Goal: Task Accomplishment & Management: Manage account settings

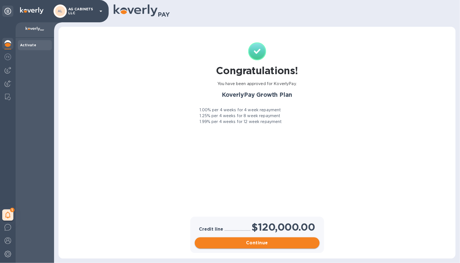
click at [246, 239] on button "Continue" at bounding box center [257, 242] width 125 height 11
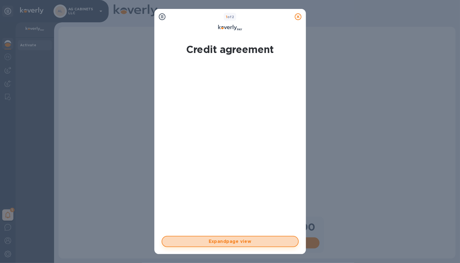
click at [240, 243] on span "Expand page view" at bounding box center [230, 241] width 127 height 7
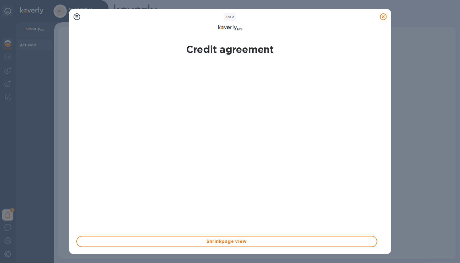
click at [386, 16] on icon at bounding box center [383, 16] width 7 height 7
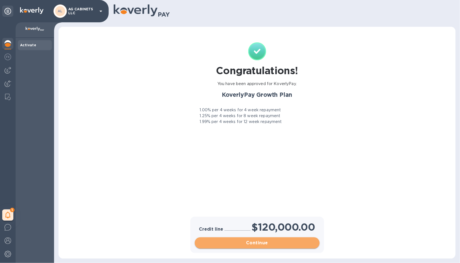
click at [270, 244] on span "Continue" at bounding box center [257, 243] width 116 height 7
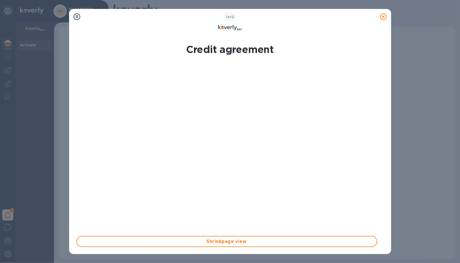
click at [383, 16] on icon at bounding box center [383, 16] width 7 height 7
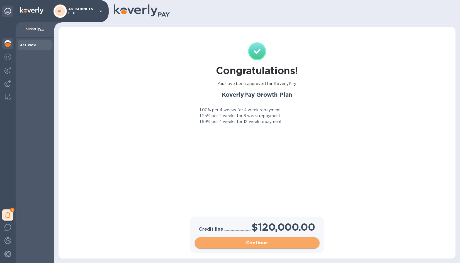
click at [282, 243] on span "Continue" at bounding box center [257, 243] width 116 height 7
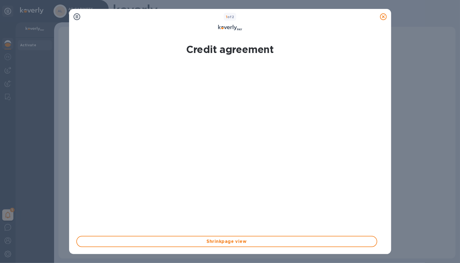
click at [383, 15] on icon at bounding box center [383, 16] width 7 height 7
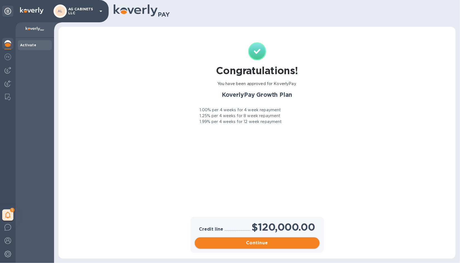
click at [284, 244] on span "Continue" at bounding box center [257, 243] width 116 height 7
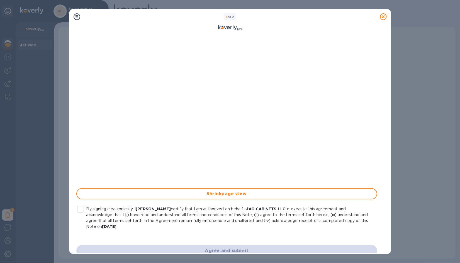
scroll to position [54, 0]
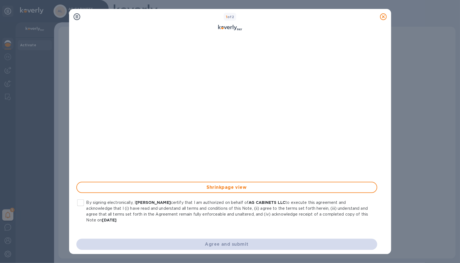
drag, startPoint x: 387, startPoint y: 130, endPoint x: 387, endPoint y: 138, distance: 8.1
click at [387, 138] on div "Credit agreement Shrink page view By signing electronically, I [PERSON_NAME] ce…" at bounding box center [230, 144] width 322 height 219
click at [83, 203] on input "By signing electronically, I [PERSON_NAME] certify that I am authorized on beha…" at bounding box center [81, 203] width 12 height 12
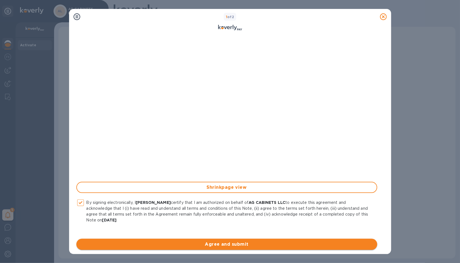
click at [192, 242] on span "Agree and submit" at bounding box center [227, 244] width 292 height 7
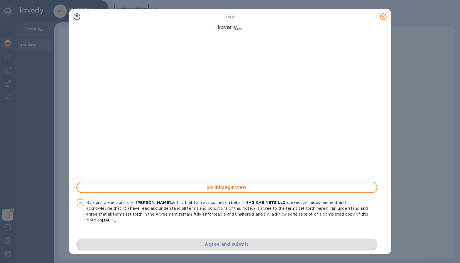
checkbox input "false"
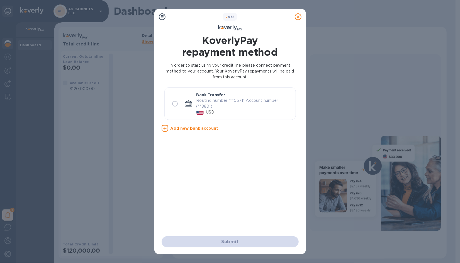
click at [175, 104] on input "radio" at bounding box center [175, 104] width 12 height 12
radio input "true"
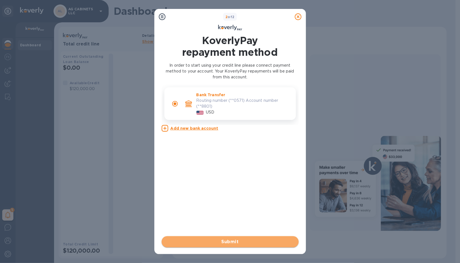
click at [242, 240] on span "Submit" at bounding box center [230, 241] width 128 height 7
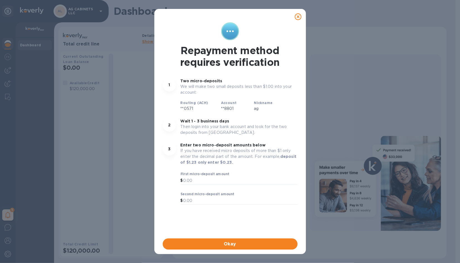
click at [300, 15] on icon at bounding box center [298, 16] width 7 height 7
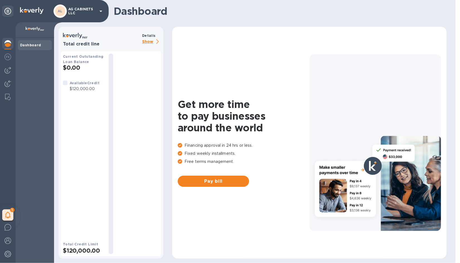
click at [150, 40] on p "Show" at bounding box center [151, 41] width 19 height 7
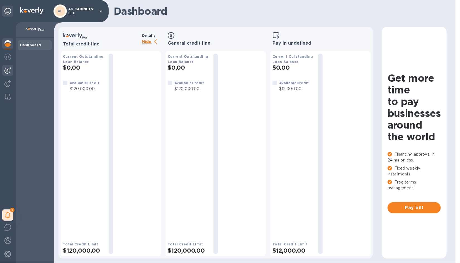
click at [7, 70] on img at bounding box center [7, 70] width 7 height 7
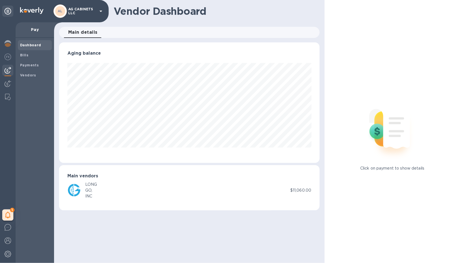
scroll to position [120, 261]
click at [25, 56] on b "Bills" at bounding box center [24, 55] width 8 height 4
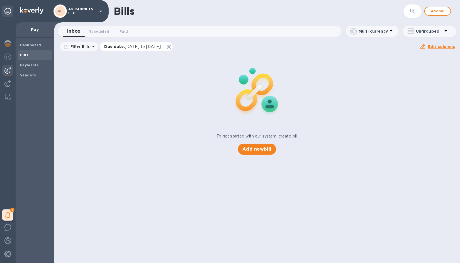
click at [172, 47] on icon at bounding box center [169, 47] width 4 height 4
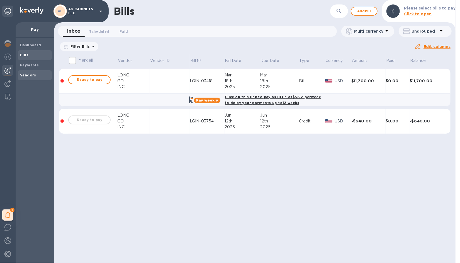
click at [29, 76] on b "Vendors" at bounding box center [28, 75] width 16 height 4
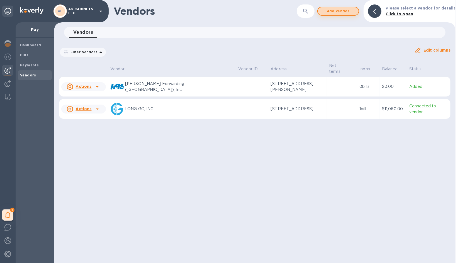
click at [347, 11] on span "Add vendor" at bounding box center [339, 11] width 32 height 7
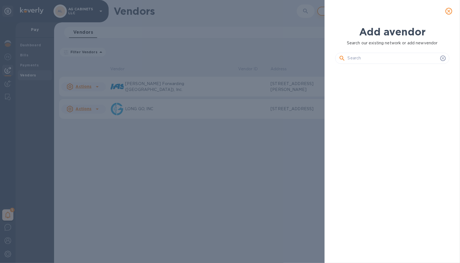
scroll to position [176, 117]
click at [370, 57] on input "text" at bounding box center [393, 58] width 90 height 8
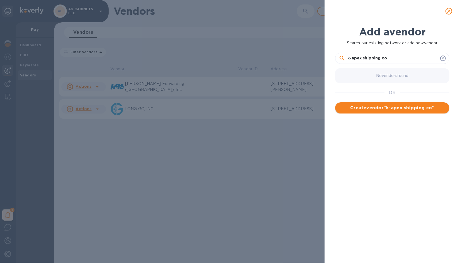
type input "k-apex shipping co"
click at [366, 107] on span "Create vendor " k-apex shipping co "" at bounding box center [392, 108] width 105 height 7
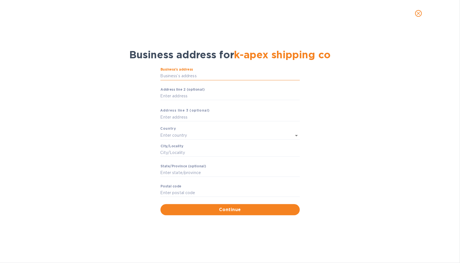
click at [198, 73] on input "Business’s аddress" at bounding box center [230, 76] width 139 height 8
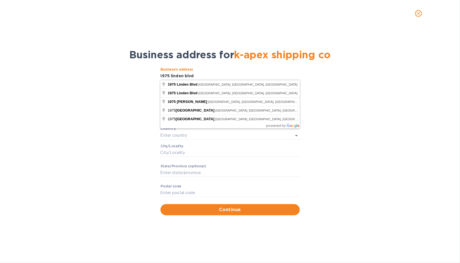
click at [79, 103] on div "Business’s аddress 1975 linden blvd ​ Аddress line 2 (optional) ​ Аddress line …" at bounding box center [230, 141] width 446 height 155
click at [215, 74] on input "1975 linden blvd" at bounding box center [230, 76] width 139 height 8
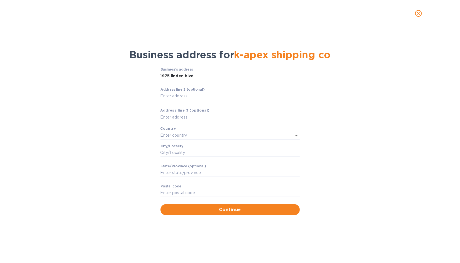
click at [109, 103] on div "Business’s аddress 1975 linden blvd ​ Аddress line 2 (optional) ​ Аddress line …" at bounding box center [230, 141] width 446 height 155
click at [177, 149] on input "Сity/Locаlity" at bounding box center [230, 153] width 139 height 8
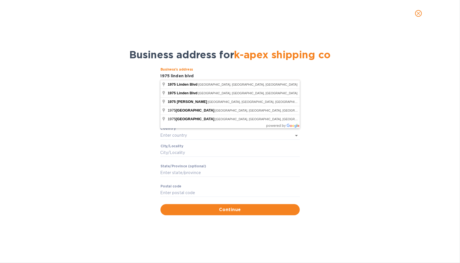
click at [208, 75] on input "1975 linden blvd" at bounding box center [230, 76] width 139 height 8
type input "1975 linden blvd fl"
click at [303, 142] on div "Business’s аddress 1975 linden blvd fl ​ Аddress line 2 (optional) ​ Аddress li…" at bounding box center [230, 141] width 446 height 155
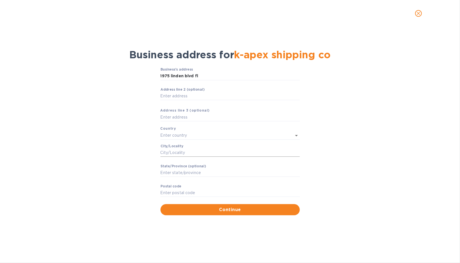
click at [183, 149] on input "Сity/Locаlity" at bounding box center [230, 153] width 139 height 8
type input "[US_STATE]"
click at [182, 173] on input "Stаte/Province (optional)" at bounding box center [230, 173] width 139 height 8
type input "[US_STATE]"
click at [183, 151] on input "[US_STATE]" at bounding box center [230, 153] width 139 height 8
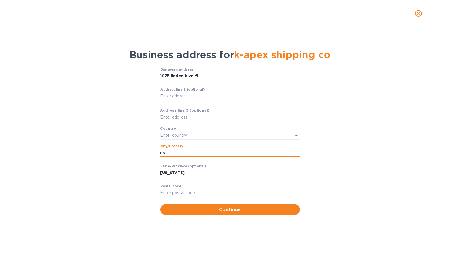
type input "n"
type input "elmont"
click at [127, 152] on div "Business’s аddress [STREET_ADDRESS] ​ Аddress line 2 (optional) ​ Аddress line …" at bounding box center [230, 141] width 446 height 155
click at [198, 193] on input "Pоstal cоde" at bounding box center [230, 193] width 139 height 8
type input "11003"
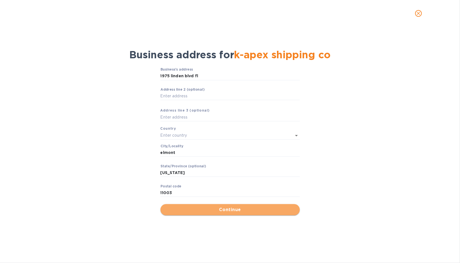
click at [223, 207] on span "Continue" at bounding box center [230, 209] width 131 height 7
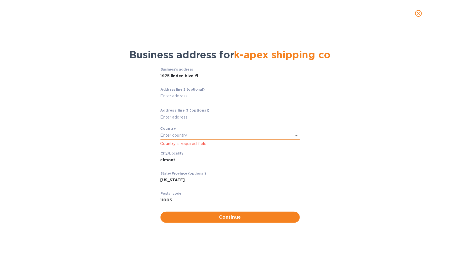
click at [179, 133] on input "text" at bounding box center [223, 135] width 124 height 8
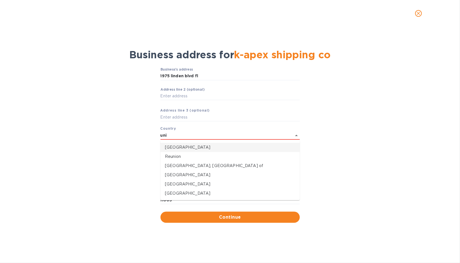
drag, startPoint x: 207, startPoint y: 148, endPoint x: 192, endPoint y: 148, distance: 15.1
click at [192, 148] on p "[GEOGRAPHIC_DATA]" at bounding box center [230, 147] width 131 height 6
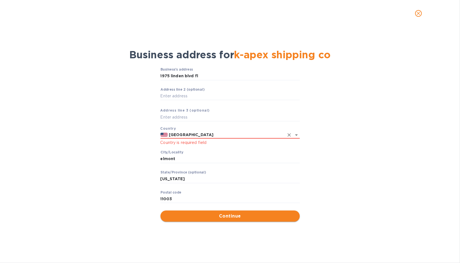
type input "[GEOGRAPHIC_DATA]"
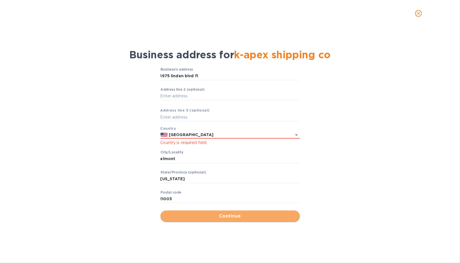
click at [221, 216] on span "Continue" at bounding box center [230, 216] width 131 height 7
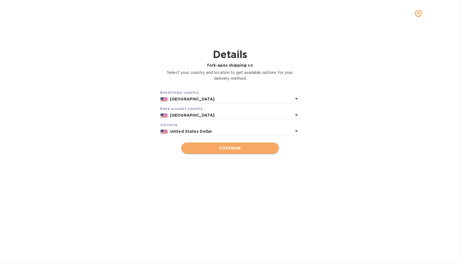
click at [223, 148] on span "Continue" at bounding box center [230, 148] width 89 height 7
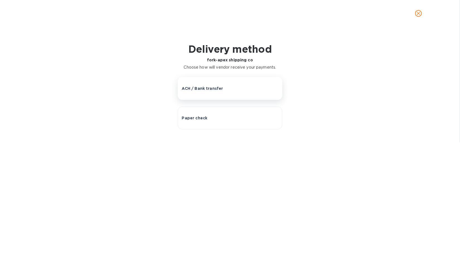
click at [220, 86] on p "ACH / Bank transfer" at bounding box center [202, 89] width 41 height 6
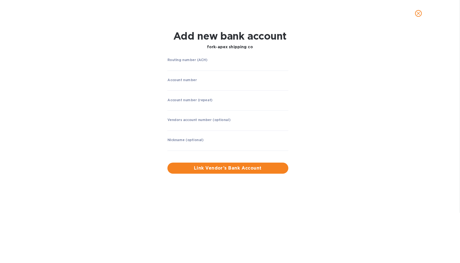
click at [448, 68] on div "Add new bank account for k-apex shipping co Routing number (ACH) ​ Account numb…" at bounding box center [230, 102] width 452 height 150
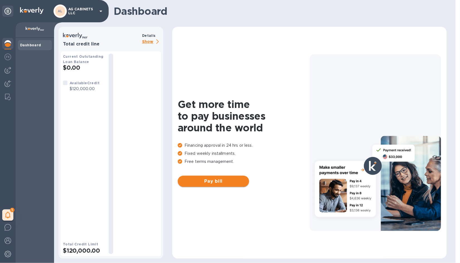
click at [217, 180] on span "Pay bill" at bounding box center [213, 181] width 62 height 7
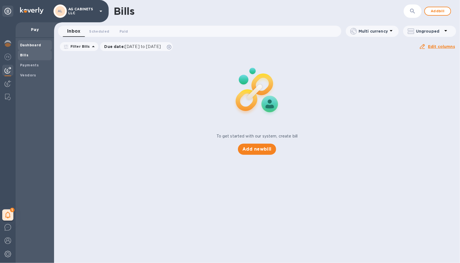
drag, startPoint x: 31, startPoint y: 47, endPoint x: 31, endPoint y: 43, distance: 4.8
click at [31, 43] on span "Dashboard" at bounding box center [30, 45] width 21 height 6
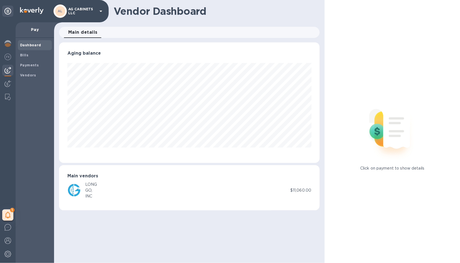
scroll to position [120, 261]
click at [10, 67] on img at bounding box center [7, 70] width 7 height 7
drag, startPoint x: 10, startPoint y: 71, endPoint x: 9, endPoint y: 68, distance: 3.0
drag, startPoint x: 9, startPoint y: 68, endPoint x: 120, endPoint y: 28, distance: 117.7
click at [120, 28] on div "Main details 0" at bounding box center [192, 32] width 256 height 11
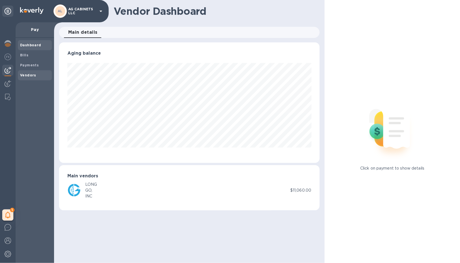
click at [33, 76] on b "Vendors" at bounding box center [28, 75] width 16 height 4
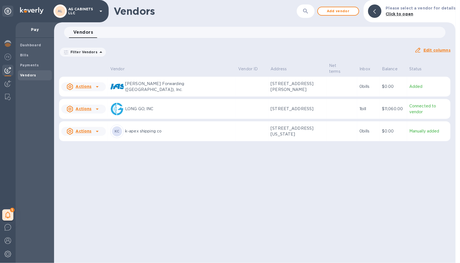
click at [133, 129] on p "k-apex shipping co" at bounding box center [179, 131] width 109 height 6
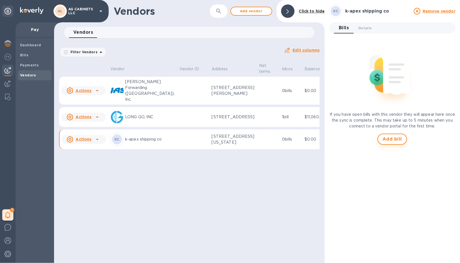
click at [390, 138] on span "Add bill" at bounding box center [393, 139] width 20 height 7
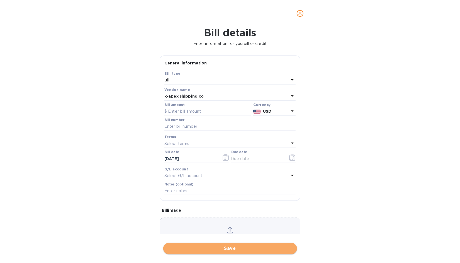
click at [245, 247] on span "Save" at bounding box center [230, 248] width 125 height 7
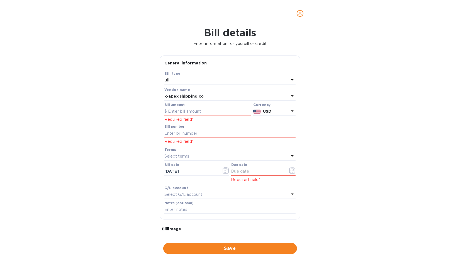
click at [61, 170] on div "Bill details Enter information for your bill or credit General information Save…" at bounding box center [230, 145] width 460 height 236
click at [300, 12] on icon "close" at bounding box center [301, 14] width 6 height 6
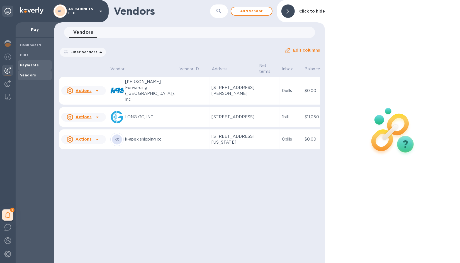
click at [32, 65] on b "Payments" at bounding box center [29, 65] width 19 height 4
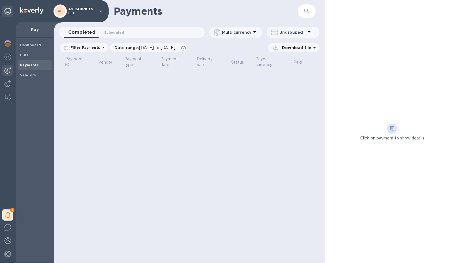
drag, startPoint x: 35, startPoint y: 28, endPoint x: 31, endPoint y: 30, distance: 3.9
click at [31, 30] on p "Pay" at bounding box center [35, 30] width 30 height 6
drag, startPoint x: 8, startPoint y: 11, endPoint x: 235, endPoint y: 109, distance: 246.8
click at [235, 109] on div "Payments ​ Completed 0 Scheduled 0 Multi currency Ungrouped Filter Payments Dat…" at bounding box center [189, 131] width 271 height 263
drag, startPoint x: 32, startPoint y: 74, endPoint x: 29, endPoint y: 74, distance: 2.8
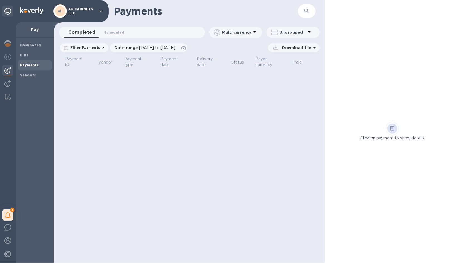
drag, startPoint x: 29, startPoint y: 74, endPoint x: 30, endPoint y: 67, distance: 7.3
drag, startPoint x: 30, startPoint y: 67, endPoint x: 9, endPoint y: 84, distance: 26.8
drag, startPoint x: 9, startPoint y: 84, endPoint x: 6, endPoint y: 82, distance: 3.5
drag, startPoint x: 6, startPoint y: 82, endPoint x: 25, endPoint y: 74, distance: 20.8
click at [25, 74] on b "Vendors" at bounding box center [28, 75] width 16 height 4
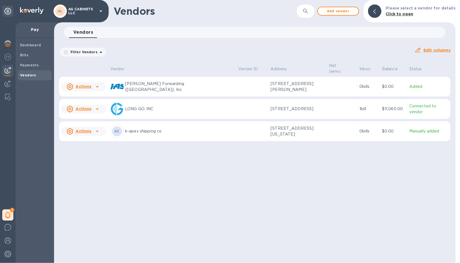
click at [149, 130] on p "k-apex shipping co" at bounding box center [179, 131] width 109 height 6
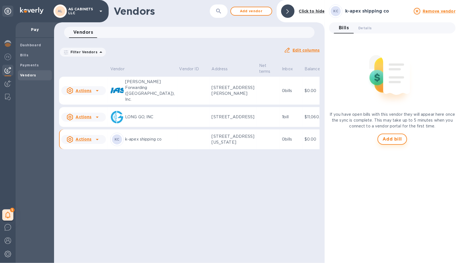
click at [400, 136] on span "Add bill" at bounding box center [393, 139] width 20 height 7
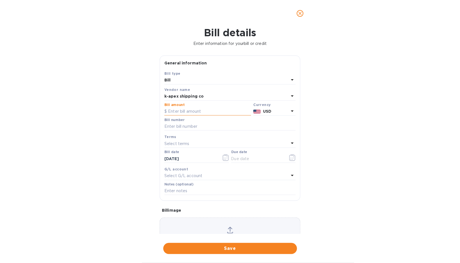
click at [189, 112] on input "text" at bounding box center [208, 111] width 87 height 8
click at [184, 112] on input "text" at bounding box center [208, 111] width 87 height 8
type input "34,951.52"
click at [290, 142] on icon at bounding box center [292, 143] width 7 height 7
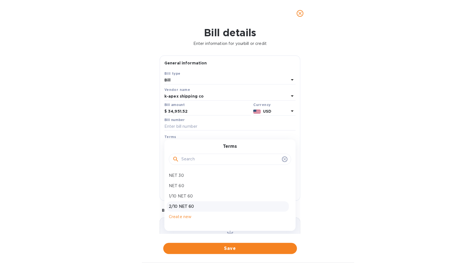
click at [186, 205] on p "2/10 NET 60" at bounding box center [228, 207] width 118 height 6
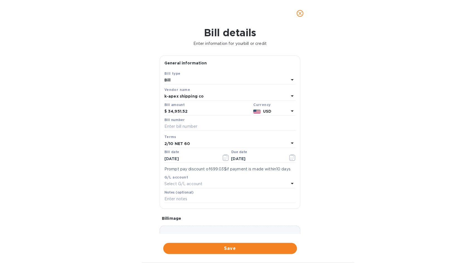
click at [291, 142] on icon at bounding box center [292, 143] width 7 height 7
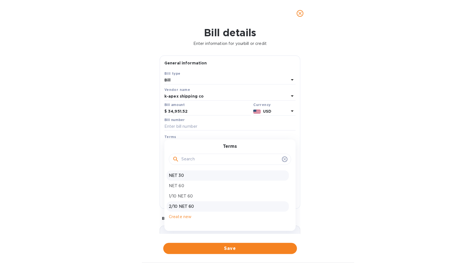
click at [193, 175] on p "NET 30" at bounding box center [228, 176] width 118 height 6
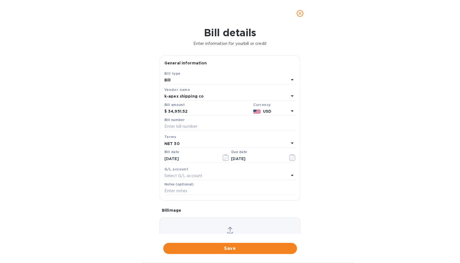
click at [289, 141] on icon at bounding box center [292, 143] width 7 height 7
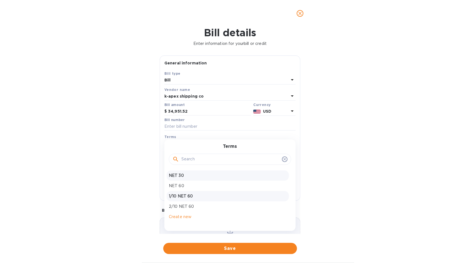
click at [211, 196] on p "1/10 NET 60" at bounding box center [228, 196] width 118 height 6
type input "11/02/2025"
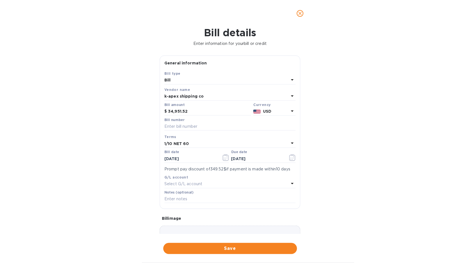
click at [185, 122] on div "Bill number" at bounding box center [230, 124] width 131 height 13
click at [185, 124] on input "text" at bounding box center [230, 126] width 131 height 8
type input "n"
type input "N0IN25090095"
click at [226, 246] on span "Save" at bounding box center [230, 248] width 125 height 7
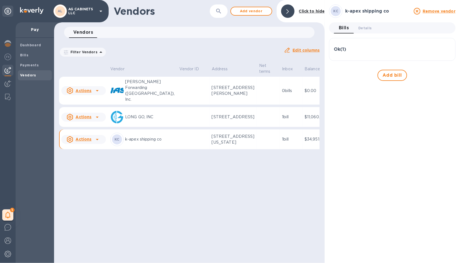
drag, startPoint x: 133, startPoint y: 152, endPoint x: 120, endPoint y: 149, distance: 13.3
drag, startPoint x: 120, startPoint y: 149, endPoint x: 92, endPoint y: 185, distance: 45.1
click at [92, 185] on div "Vendors ​ Add vendor Click to hide Vendors 0 Filter Vendors Auto pay: All Edit …" at bounding box center [189, 131] width 271 height 263
drag, startPoint x: 83, startPoint y: 151, endPoint x: 76, endPoint y: 151, distance: 6.4
click at [76, 141] on u "Actions" at bounding box center [84, 139] width 16 height 4
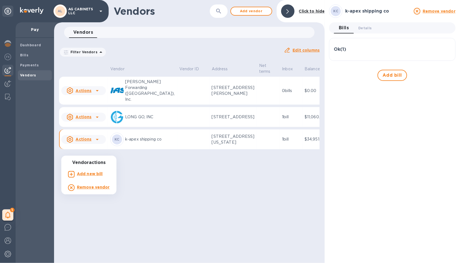
click at [147, 184] on div at bounding box center [230, 131] width 460 height 263
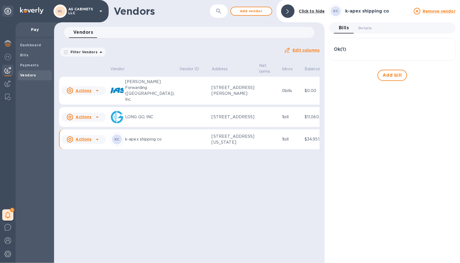
click at [102, 11] on icon at bounding box center [101, 11] width 7 height 7
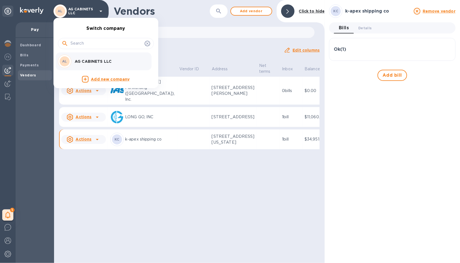
click at [43, 98] on div at bounding box center [230, 131] width 460 height 263
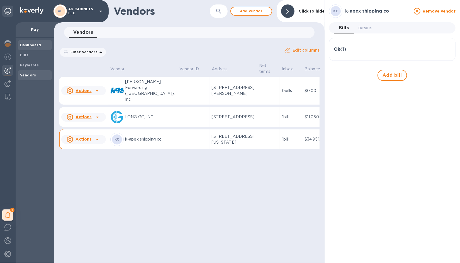
click at [37, 44] on b "Dashboard" at bounding box center [30, 45] width 21 height 4
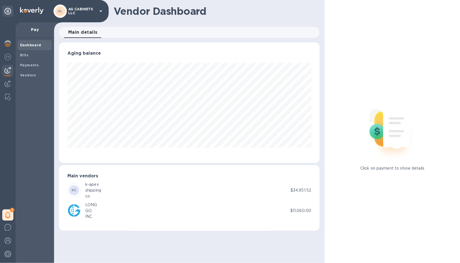
scroll to position [120, 261]
click at [8, 95] on img at bounding box center [8, 97] width 6 height 7
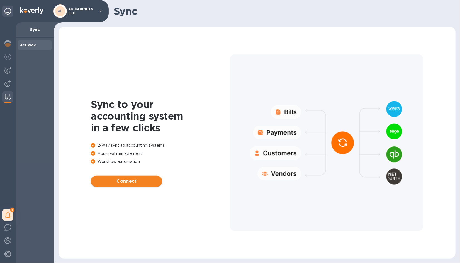
click at [134, 180] on span "Connect" at bounding box center [126, 181] width 62 height 7
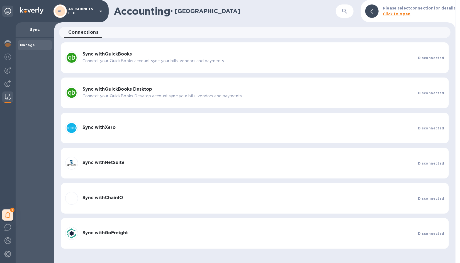
drag, startPoint x: 8, startPoint y: 82, endPoint x: 22, endPoint y: 66, distance: 21.1
click at [22, 66] on div "Manage" at bounding box center [35, 150] width 38 height 225
click at [10, 83] on img at bounding box center [7, 83] width 7 height 7
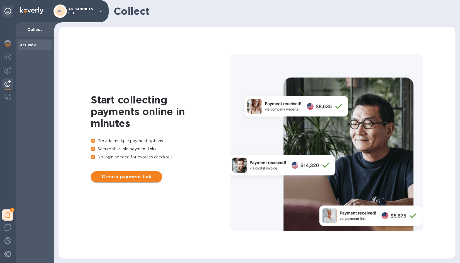
drag, startPoint x: 143, startPoint y: 172, endPoint x: 129, endPoint y: 174, distance: 14.0
click at [129, 174] on span "Create payment link" at bounding box center [126, 176] width 62 height 7
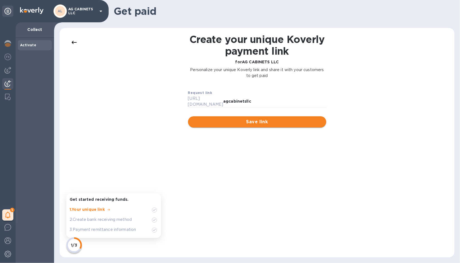
click at [233, 119] on span "Save link" at bounding box center [257, 122] width 129 height 7
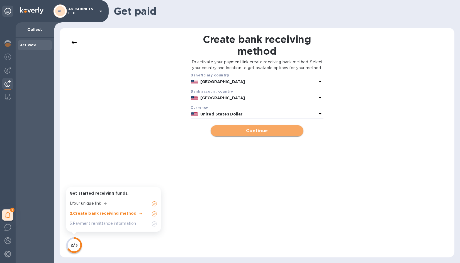
click at [257, 134] on span "Continue" at bounding box center [257, 130] width 84 height 7
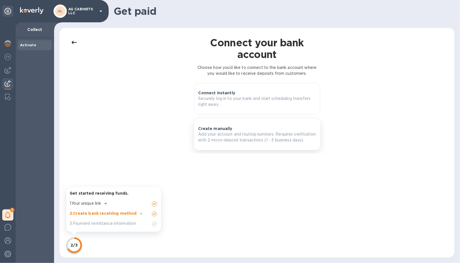
click at [256, 131] on div "Create manually Add your account and routing numbers. Requires verification wit…" at bounding box center [258, 134] width 118 height 17
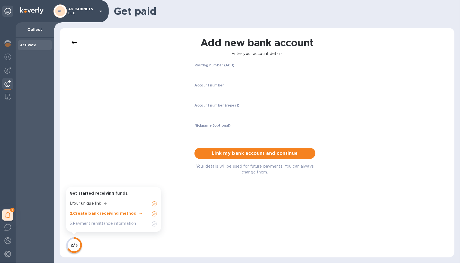
drag, startPoint x: 73, startPoint y: 42, endPoint x: 61, endPoint y: 39, distance: 12.5
click at [61, 39] on div "Get started receiving funds. 1 . Your unique link 2 . Create bank receiving met…" at bounding box center [257, 143] width 395 height 230
click at [8, 65] on div at bounding box center [7, 70] width 11 height 11
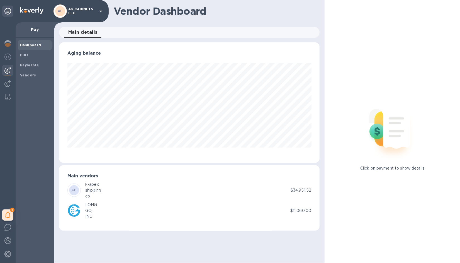
scroll to position [120, 261]
click at [30, 55] on span "Bills" at bounding box center [35, 55] width 30 height 6
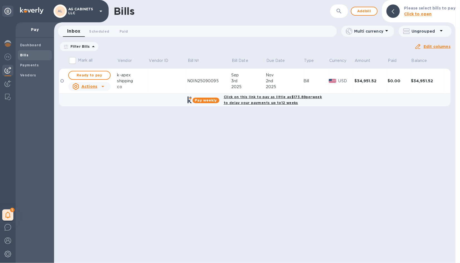
click at [247, 97] on b "Click on this link to pay as little as $173.89 per week to delay your payments …" at bounding box center [273, 100] width 98 height 10
checkbox input "true"
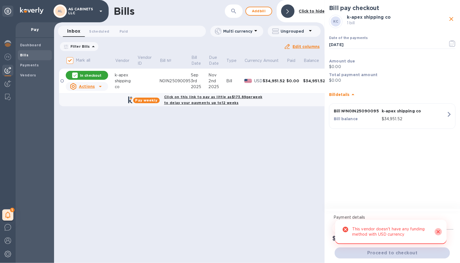
click at [439, 230] on icon "Close" at bounding box center [439, 232] width 6 height 6
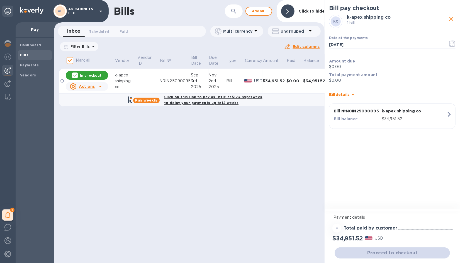
click at [98, 10] on icon at bounding box center [101, 11] width 7 height 7
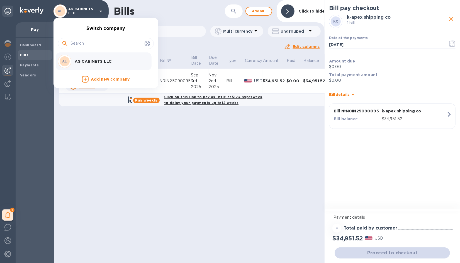
click at [8, 41] on div at bounding box center [230, 131] width 460 height 263
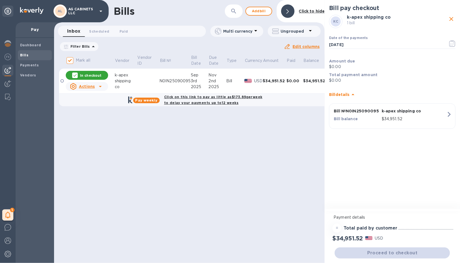
click at [8, 41] on img at bounding box center [7, 43] width 7 height 7
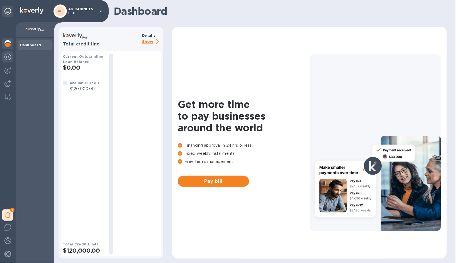
drag, startPoint x: 7, startPoint y: 54, endPoint x: 6, endPoint y: 61, distance: 6.7
drag, startPoint x: 6, startPoint y: 61, endPoint x: 223, endPoint y: 56, distance: 216.5
click at [223, 56] on div "Get more time to pay businesses around the world Financing approval in 24 hrs o…" at bounding box center [310, 142] width 264 height 221
drag, startPoint x: 7, startPoint y: 58, endPoint x: 5, endPoint y: 69, distance: 11.6
click at [5, 69] on img at bounding box center [7, 70] width 7 height 7
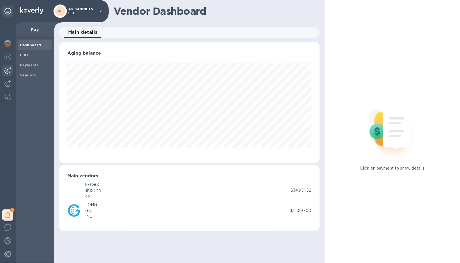
scroll to position [120, 261]
click at [10, 83] on img at bounding box center [7, 83] width 7 height 7
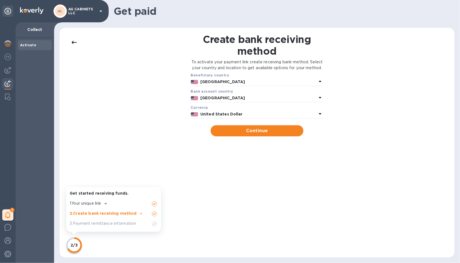
click at [102, 13] on icon at bounding box center [101, 11] width 7 height 7
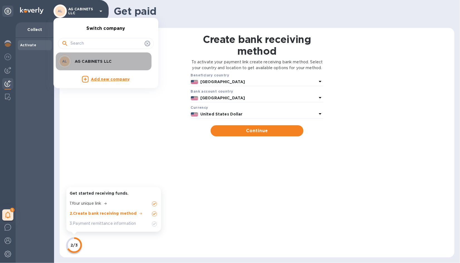
click at [101, 58] on div "AL AG CABINETS LLC" at bounding box center [101, 61] width 87 height 13
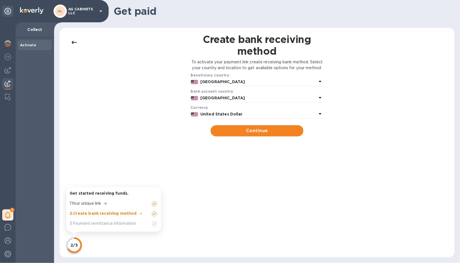
click at [107, 202] on img at bounding box center [105, 203] width 3 height 2
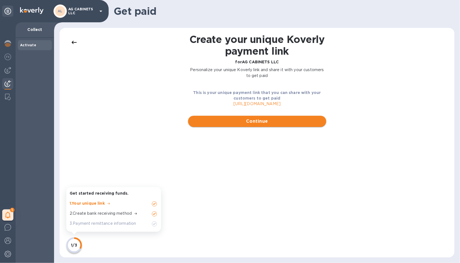
click at [225, 120] on span "Continue" at bounding box center [257, 121] width 129 height 7
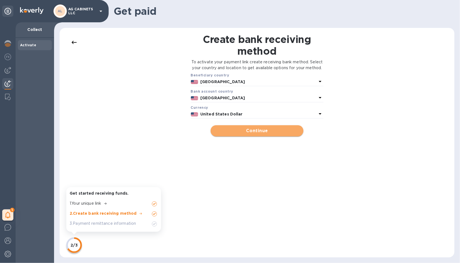
click at [244, 134] on span "Continue" at bounding box center [257, 130] width 84 height 7
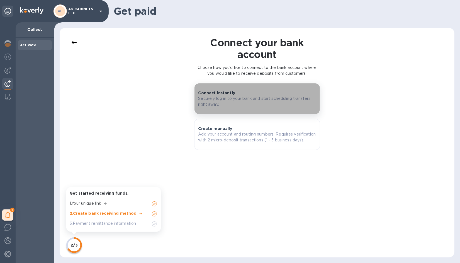
drag, startPoint x: 221, startPoint y: 90, endPoint x: 214, endPoint y: 91, distance: 6.6
click at [214, 91] on p "Connect instantly" at bounding box center [217, 93] width 37 height 6
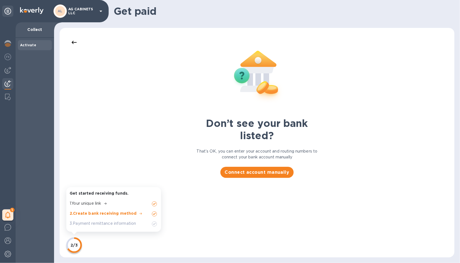
click at [126, 223] on p "3 . Payment remittance information" at bounding box center [103, 224] width 66 height 6
click at [123, 226] on p "3 . Payment remittance information" at bounding box center [103, 224] width 66 height 6
click at [154, 223] on img at bounding box center [154, 224] width 7 height 7
click at [99, 213] on p "2 . Create bank receiving method" at bounding box center [103, 214] width 67 height 6
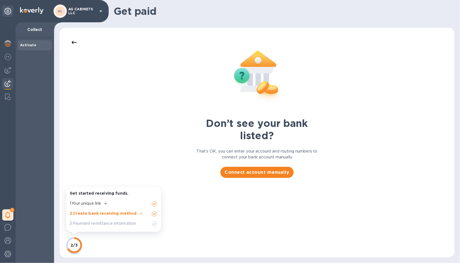
click at [99, 213] on p "2 . Create bank receiving method" at bounding box center [103, 214] width 67 height 6
click at [240, 168] on button "Connect account manually" at bounding box center [258, 172] width 74 height 11
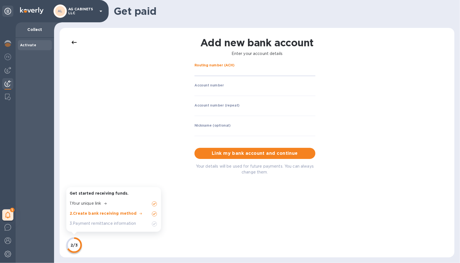
drag, startPoint x: 226, startPoint y: 73, endPoint x: 222, endPoint y: 85, distance: 13.3
drag, startPoint x: 222, startPoint y: 85, endPoint x: 199, endPoint y: 107, distance: 31.2
drag, startPoint x: 199, startPoint y: 107, endPoint x: 184, endPoint y: 121, distance: 20.9
drag, startPoint x: 184, startPoint y: 121, endPoint x: 353, endPoint y: 113, distance: 168.6
click at [353, 113] on div "Add new bank account Enter your account details Routing number (ACH) ​ Account …" at bounding box center [257, 142] width 384 height 218
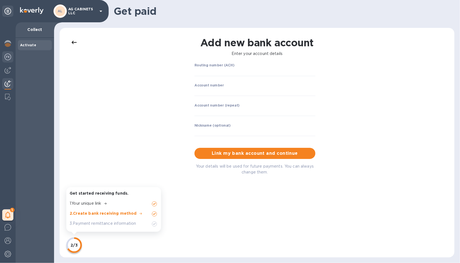
drag, startPoint x: 6, startPoint y: 71, endPoint x: 7, endPoint y: 60, distance: 10.9
click at [7, 60] on img at bounding box center [7, 57] width 7 height 7
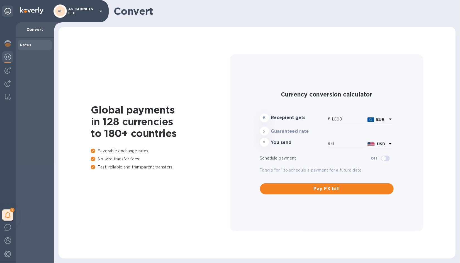
type input "1,174.66"
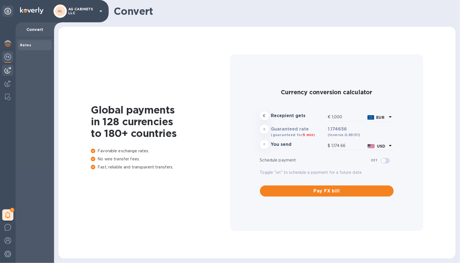
drag, startPoint x: 8, startPoint y: 69, endPoint x: 5, endPoint y: 70, distance: 2.9
click at [5, 70] on img at bounding box center [7, 70] width 7 height 7
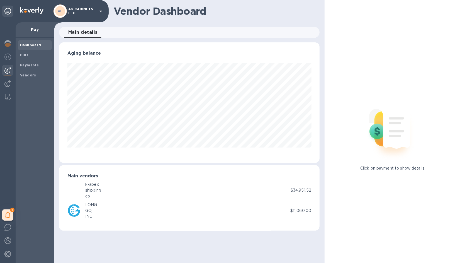
scroll to position [120, 261]
click at [9, 91] on div "1 My tasks" at bounding box center [8, 142] width 16 height 241
click at [9, 94] on img at bounding box center [8, 97] width 6 height 7
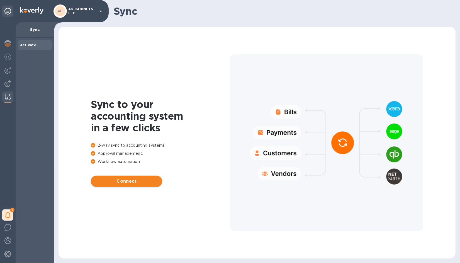
click at [131, 176] on button "Connect" at bounding box center [126, 181] width 71 height 11
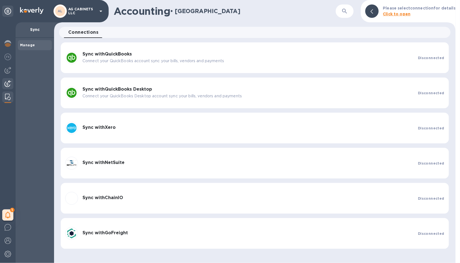
click at [8, 86] on img at bounding box center [7, 83] width 7 height 7
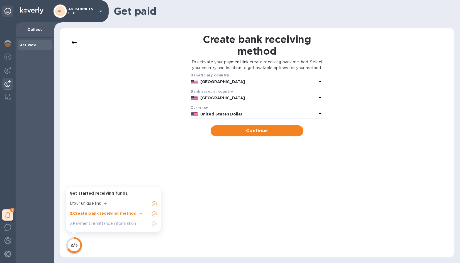
click at [155, 203] on img at bounding box center [154, 204] width 7 height 7
click at [154, 214] on img at bounding box center [154, 214] width 7 height 7
drag, startPoint x: 91, startPoint y: 223, endPoint x: 73, endPoint y: 243, distance: 27.2
drag, startPoint x: 70, startPoint y: 244, endPoint x: 85, endPoint y: 248, distance: 15.6
drag, startPoint x: 85, startPoint y: 248, endPoint x: 218, endPoint y: 211, distance: 137.6
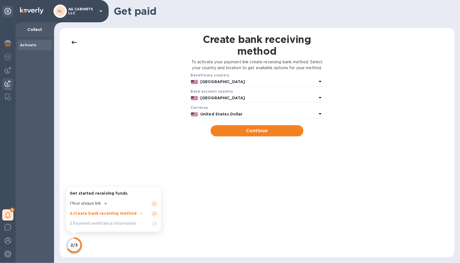
click at [218, 211] on div "Create bank receiving method To activate your payment link create receiving ban…" at bounding box center [257, 142] width 138 height 218
click at [252, 134] on span "Continue" at bounding box center [257, 130] width 84 height 7
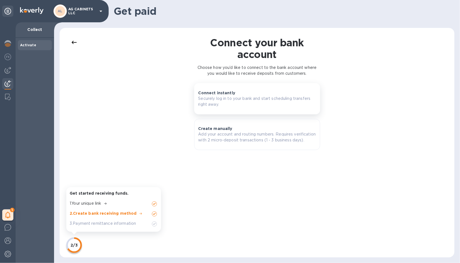
click at [235, 102] on p "Securely log in to your bank and start scheduling transfers right away." at bounding box center [258, 102] width 118 height 12
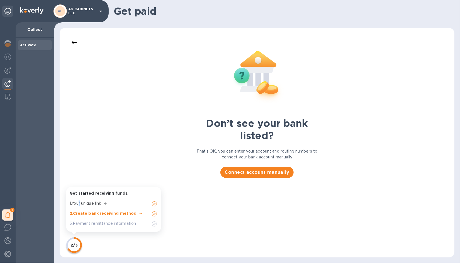
drag, startPoint x: 88, startPoint y: 204, endPoint x: 82, endPoint y: 204, distance: 6.7
click at [82, 204] on p "1 . Your unique link" at bounding box center [86, 204] width 32 height 6
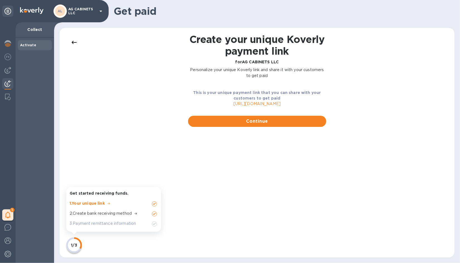
click at [208, 210] on div "Create your unique Koverly payment link for AG CABINETS LLC Personalize your un…" at bounding box center [257, 142] width 138 height 218
click at [247, 124] on span "Continue" at bounding box center [257, 121] width 129 height 7
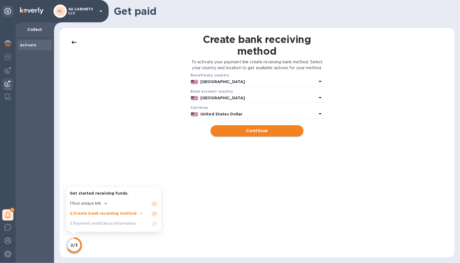
click at [243, 134] on span "Continue" at bounding box center [257, 130] width 84 height 7
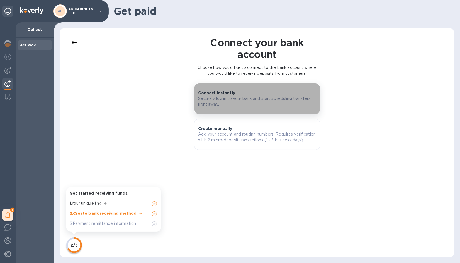
drag, startPoint x: 224, startPoint y: 99, endPoint x: 217, endPoint y: 95, distance: 8.0
click at [217, 95] on p "Connect instantly" at bounding box center [217, 93] width 37 height 6
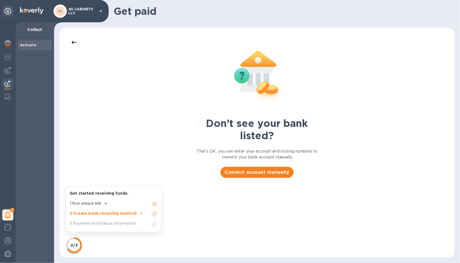
click at [91, 226] on div "3 . Payment remittance information" at bounding box center [103, 225] width 66 height 8
click at [73, 243] on p "2/3" at bounding box center [74, 245] width 7 height 6
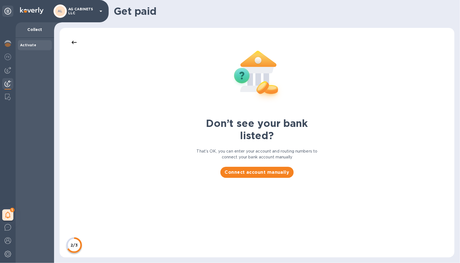
click at [79, 123] on div "Don’t see your bank listed? That’s OK, you can enter your account and routing n…" at bounding box center [257, 142] width 384 height 218
click at [250, 171] on span "Connect account manually" at bounding box center [257, 172] width 65 height 7
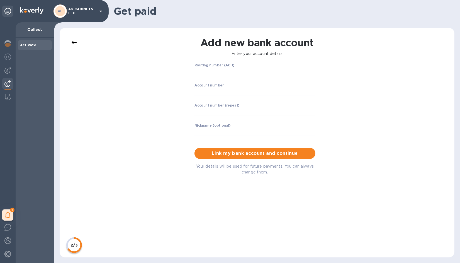
click at [75, 43] on icon at bounding box center [74, 42] width 7 height 7
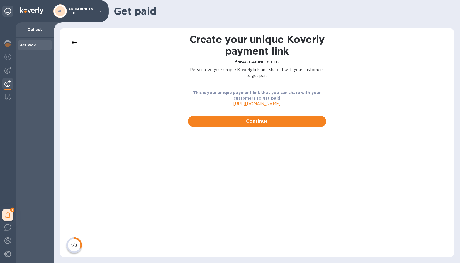
click at [75, 43] on icon at bounding box center [74, 42] width 7 height 7
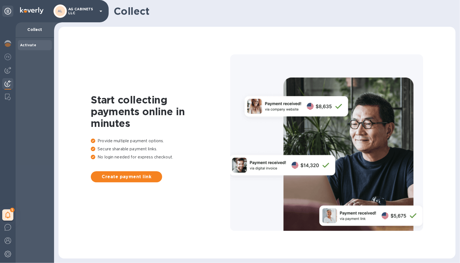
click at [8, 83] on img at bounding box center [7, 83] width 7 height 7
click at [8, 97] on img at bounding box center [8, 97] width 6 height 7
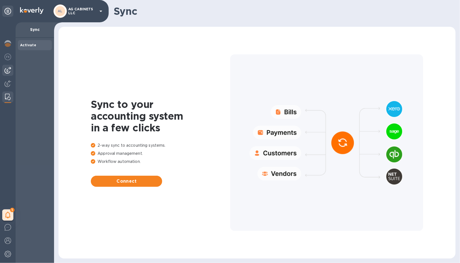
click at [9, 68] on img at bounding box center [7, 70] width 7 height 7
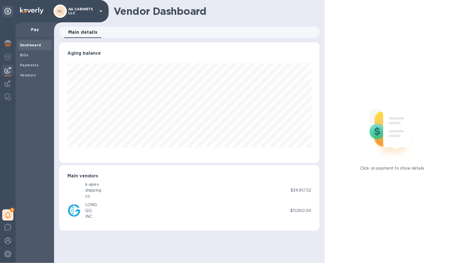
scroll to position [120, 261]
click at [31, 66] on b "Payments" at bounding box center [29, 65] width 19 height 4
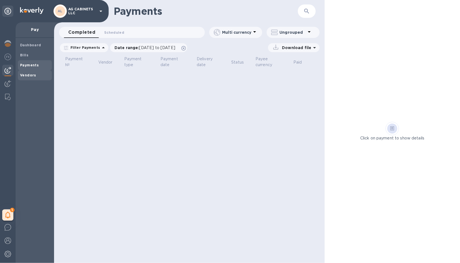
click at [31, 73] on span "Vendors" at bounding box center [28, 76] width 16 height 6
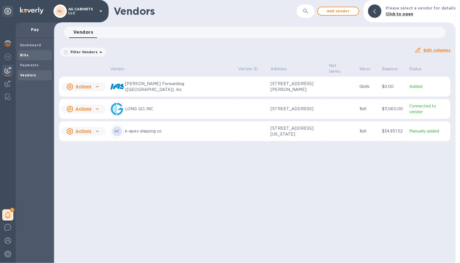
click at [23, 54] on b "Bills" at bounding box center [24, 55] width 8 height 4
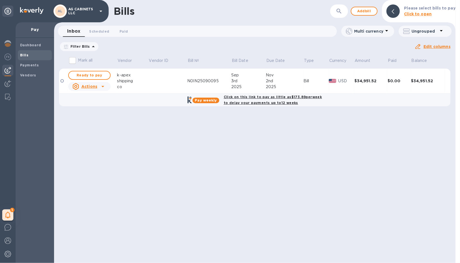
click at [205, 100] on b "Pay weekly" at bounding box center [206, 100] width 22 height 4
click at [242, 96] on b "Click on this link to pay as little as $173.89 per week to delay your payments …" at bounding box center [273, 100] width 98 height 10
checkbox input "true"
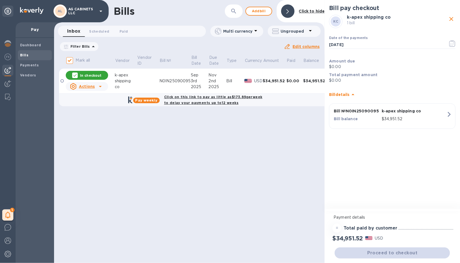
click at [285, 214] on div "Bills ​ Add bill Click to hide Inbox 0 Scheduled 0 Paid 0 Multi currency Ungrou…" at bounding box center [189, 131] width 271 height 263
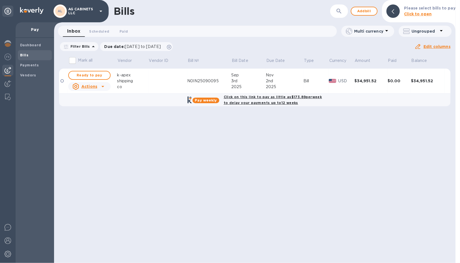
click at [206, 100] on b "Pay weekly" at bounding box center [206, 100] width 22 height 4
checkbox input "true"
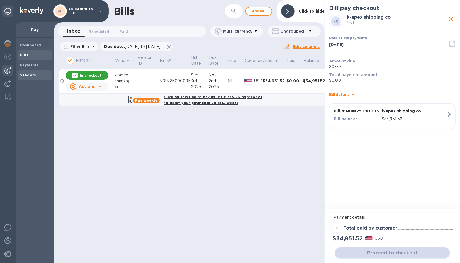
click at [30, 73] on b "Vendors" at bounding box center [28, 75] width 16 height 4
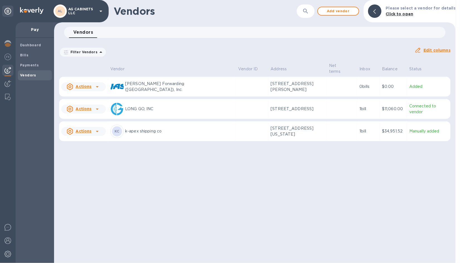
click at [144, 128] on p "k-apex shipping co" at bounding box center [179, 131] width 109 height 6
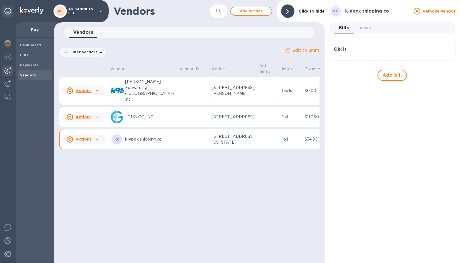
click at [85, 141] on u "Actions" at bounding box center [84, 139] width 16 height 4
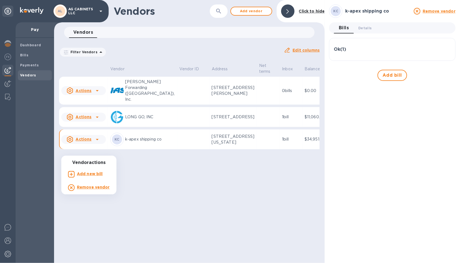
click at [120, 149] on div at bounding box center [230, 131] width 460 height 263
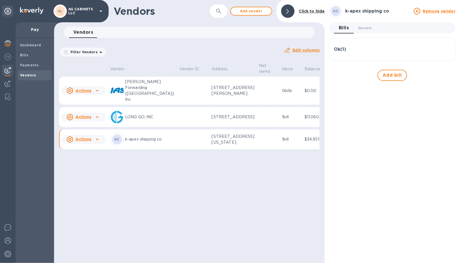
click at [129, 142] on p "k-apex shipping co" at bounding box center [150, 139] width 50 height 6
click at [137, 142] on p "k-apex shipping co" at bounding box center [150, 139] width 50 height 6
click at [123, 146] on div "KC" at bounding box center [116, 139] width 13 height 13
click at [134, 142] on p "k-apex shipping co" at bounding box center [150, 139] width 50 height 6
click at [96, 143] on icon at bounding box center [97, 139] width 7 height 7
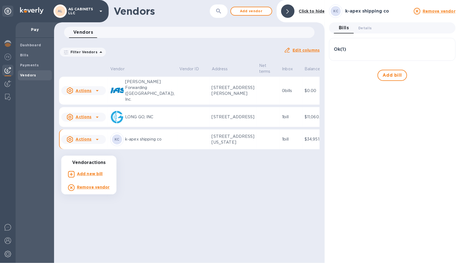
click at [354, 9] on div at bounding box center [230, 131] width 460 height 263
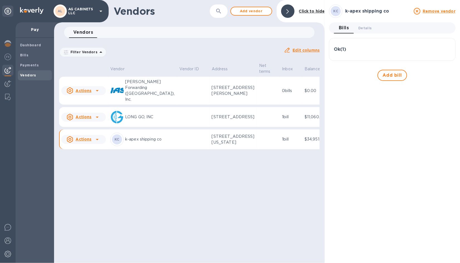
click at [336, 11] on b "KC" at bounding box center [336, 11] width 5 height 4
click at [333, 9] on div "KC" at bounding box center [336, 11] width 10 height 10
click at [340, 50] on h3 "Ok ( 1 )" at bounding box center [340, 49] width 12 height 5
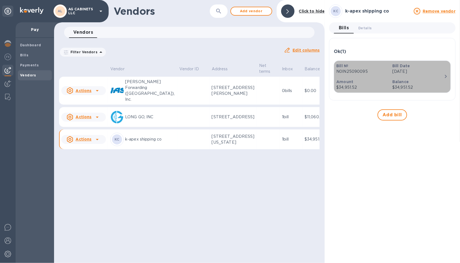
click at [445, 73] on icon "button" at bounding box center [446, 76] width 7 height 7
